Goal: Transaction & Acquisition: Register for event/course

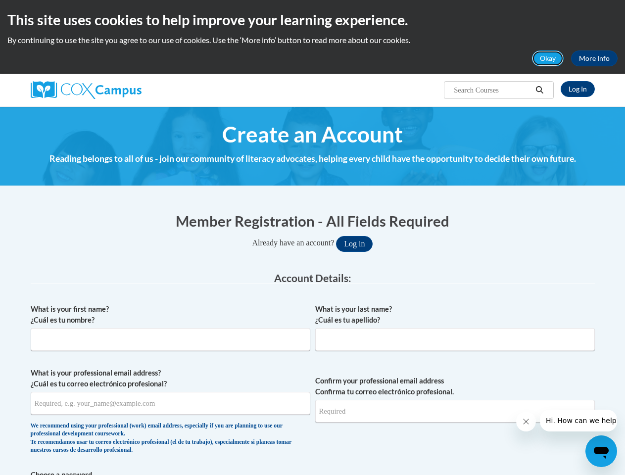
click at [548, 58] on button "Okay" at bounding box center [548, 58] width 32 height 16
